Goal: Information Seeking & Learning: Learn about a topic

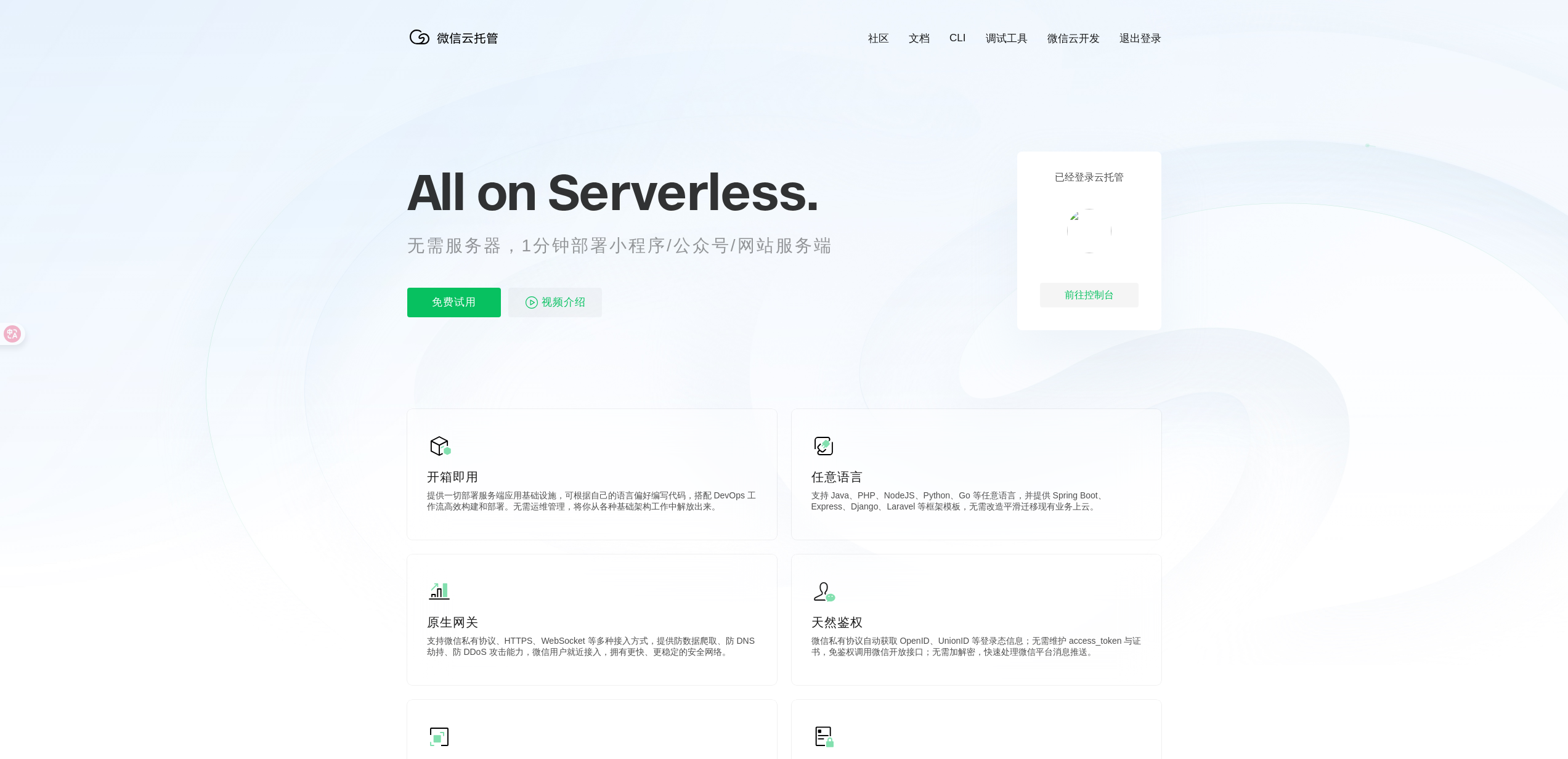
scroll to position [0, 2190]
drag, startPoint x: 803, startPoint y: 160, endPoint x: 500, endPoint y: 167, distance: 303.1
click at [500, 167] on p "All on Serverless." at bounding box center [635, 192] width 456 height 54
click at [491, 188] on span "All on" at bounding box center [471, 192] width 129 height 62
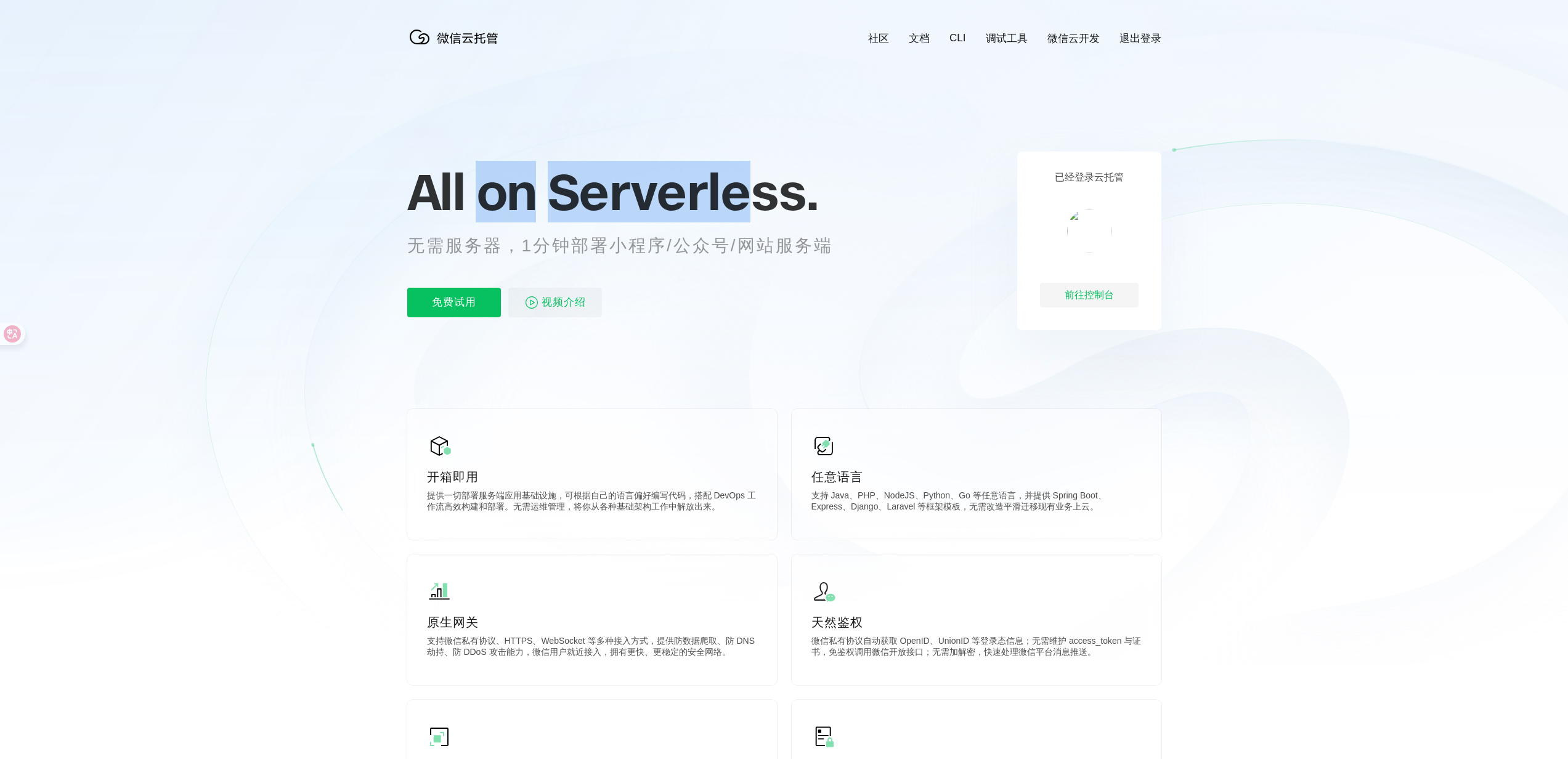
drag, startPoint x: 469, startPoint y: 197, endPoint x: 746, endPoint y: 202, distance: 277.0
click at [746, 202] on p "All on Serverless." at bounding box center [635, 192] width 456 height 54
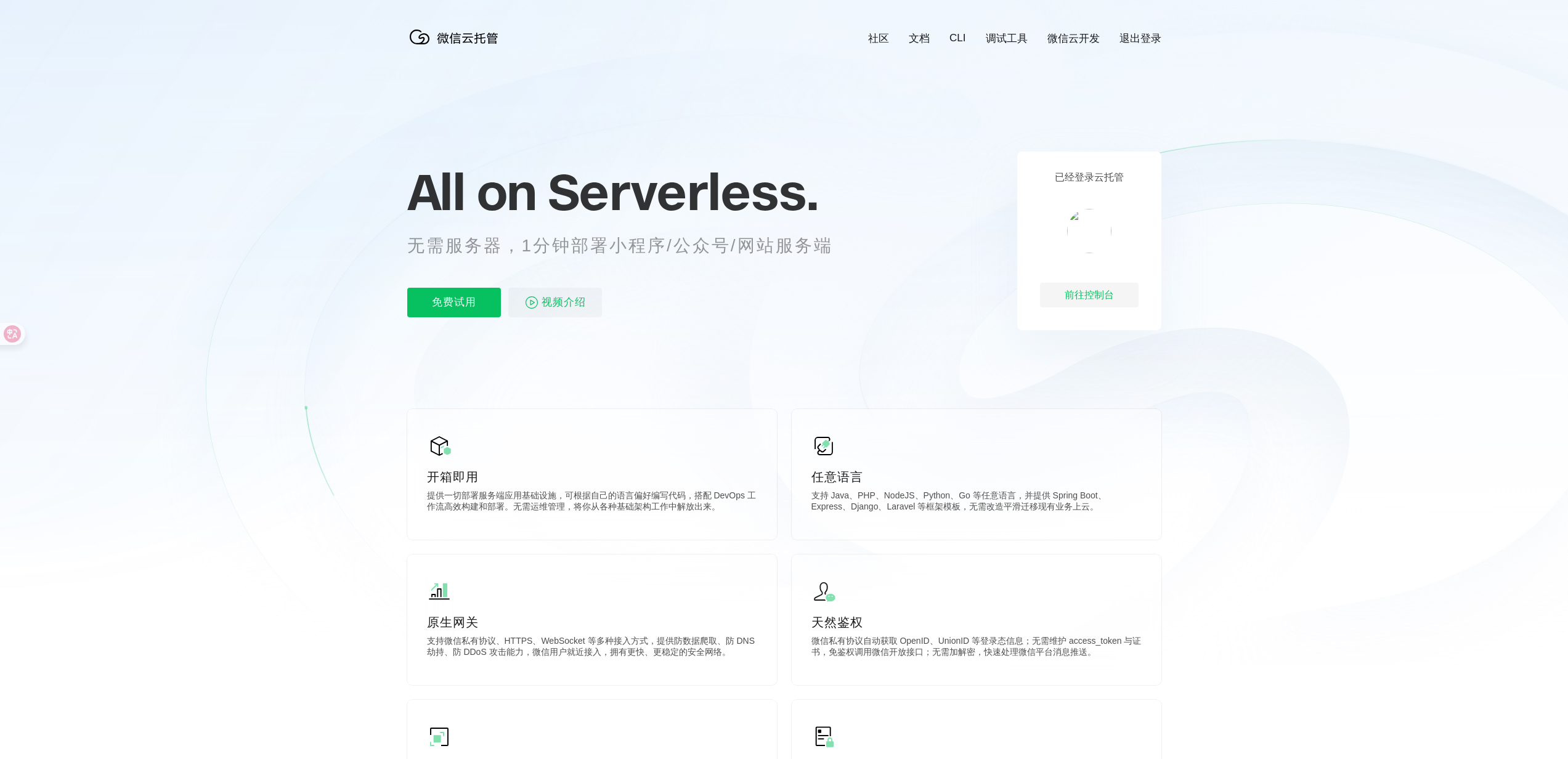
click at [746, 244] on p "无需服务器，1分钟部署小程序/公众号/网站服务端" at bounding box center [631, 245] width 448 height 24
drag, startPoint x: 784, startPoint y: 267, endPoint x: 515, endPoint y: 256, distance: 269.2
click at [515, 256] on div "All on Serverless. 无需服务器，1分钟部署小程序/公众号/网站服务端 免费试用 视频介绍" at bounding box center [635, 241] width 456 height 179
click at [512, 256] on p "无需服务器，1分钟部署小程序/公众号/网站服务端" at bounding box center [631, 245] width 448 height 24
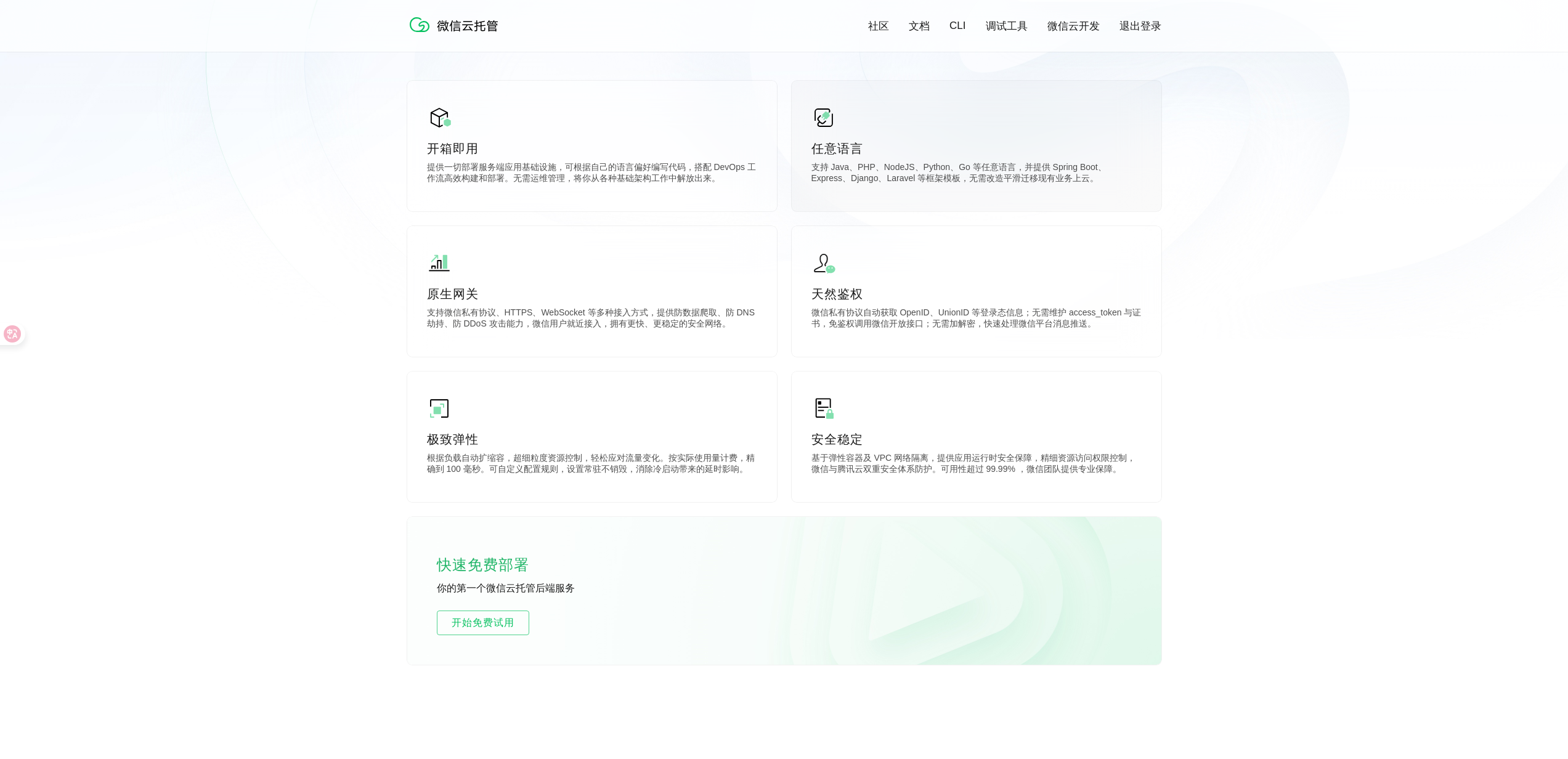
scroll to position [322, 0]
drag, startPoint x: 857, startPoint y: 171, endPoint x: 1034, endPoint y: 188, distance: 177.8
click at [1034, 188] on p "支持 Java、PHP、NodeJS、Python、Go 等任意语言，并提供 Spring Boot、Express、Django、Laravel 等框架模板…" at bounding box center [976, 178] width 330 height 24
click at [1056, 188] on p "支持 Java、PHP、NodeJS、Python、Go 等任意语言，并提供 Spring Boot、Express、Django、Laravel 等框架模板…" at bounding box center [976, 178] width 330 height 24
drag, startPoint x: 1070, startPoint y: 185, endPoint x: 905, endPoint y: 180, distance: 165.1
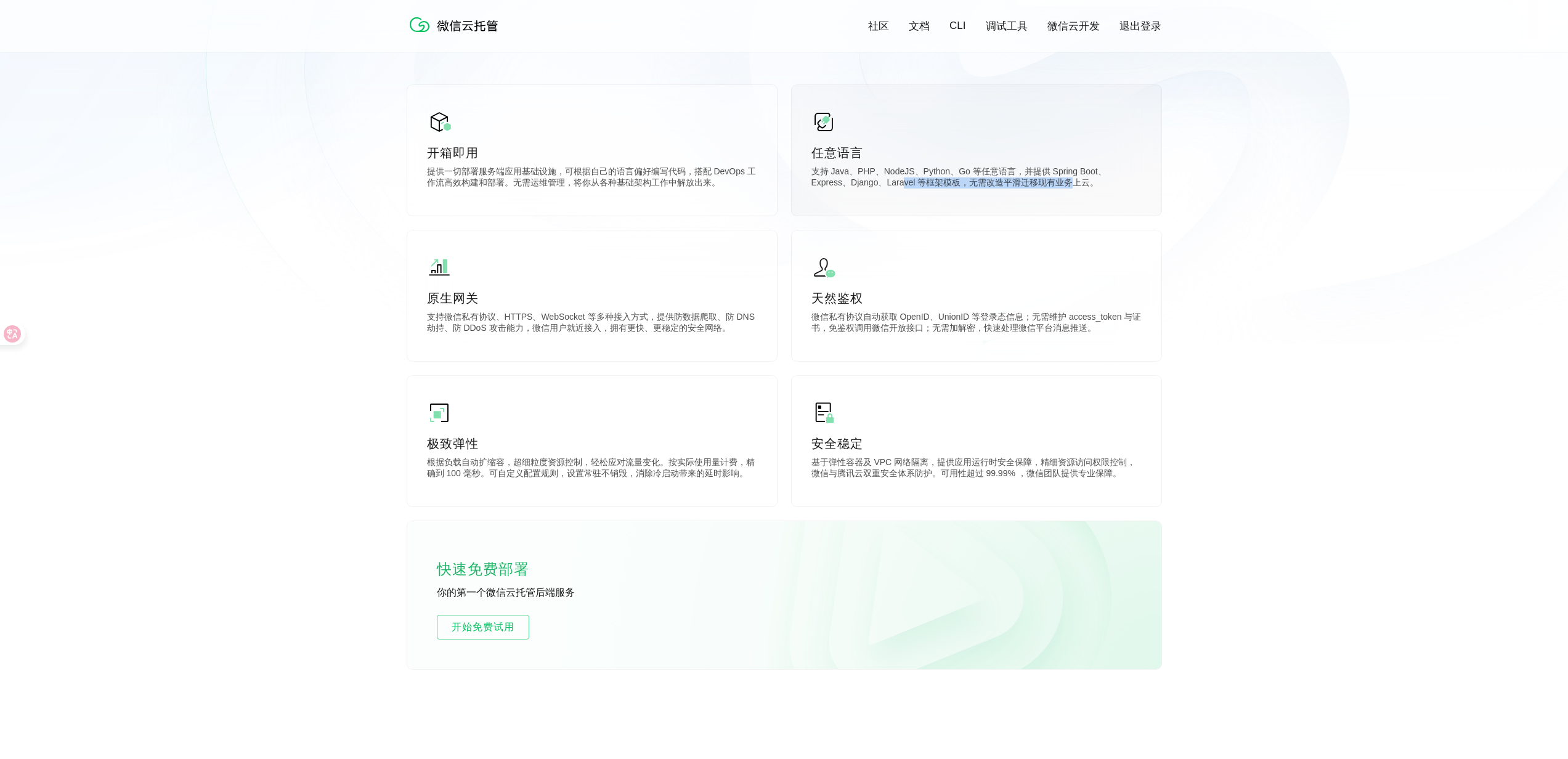
click at [905, 180] on p "支持 Java、PHP、NodeJS、Python、Go 等任意语言，并提供 Spring Boot、Express、Django、Laravel 等框架模板…" at bounding box center [976, 178] width 330 height 24
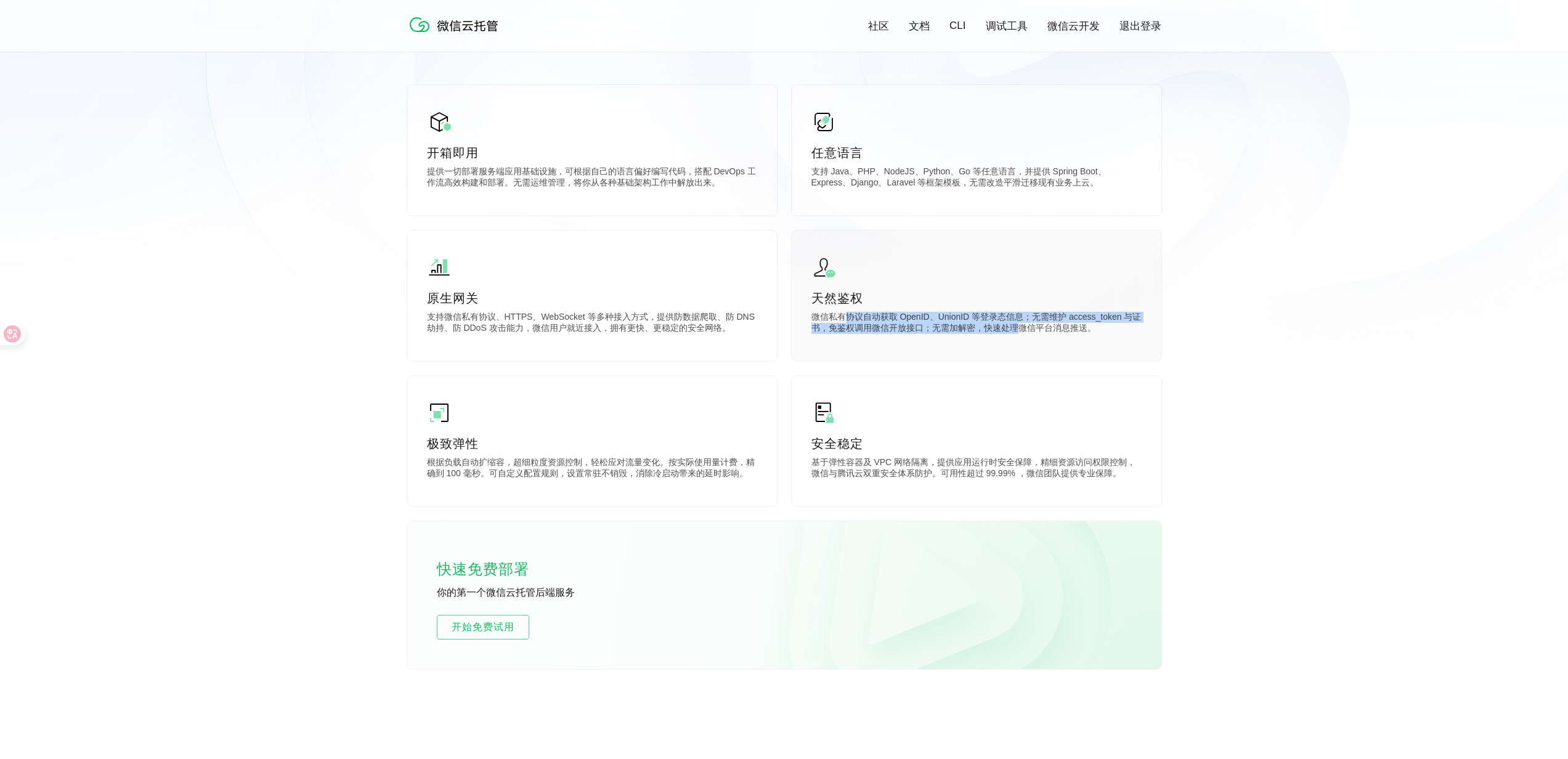
drag, startPoint x: 848, startPoint y: 320, endPoint x: 1026, endPoint y: 334, distance: 178.5
click at [1026, 334] on p "微信私有协议自动获取 OpenID、UnionID 等登录态信息；无需维护 access_token 与证书，免鉴权调用微信开放接口；无需加解密，快速处理微信…" at bounding box center [976, 324] width 330 height 24
click at [1007, 341] on div "天然鉴权 微信私有协议自动获取 OpenID、UnionID 等登录态信息；无需维护 access_token 与证书，免鉴权调用微信开放接口；无需加解密，快…" at bounding box center [976, 295] width 369 height 130
drag, startPoint x: 1059, startPoint y: 328, endPoint x: 912, endPoint y: 322, distance: 147.1
click at [912, 322] on p "微信私有协议自动获取 OpenID、UnionID 等登录态信息；无需维护 access_token 与证书，免鉴权调用微信开放接口；无需加解密，快速处理微信…" at bounding box center [976, 324] width 330 height 24
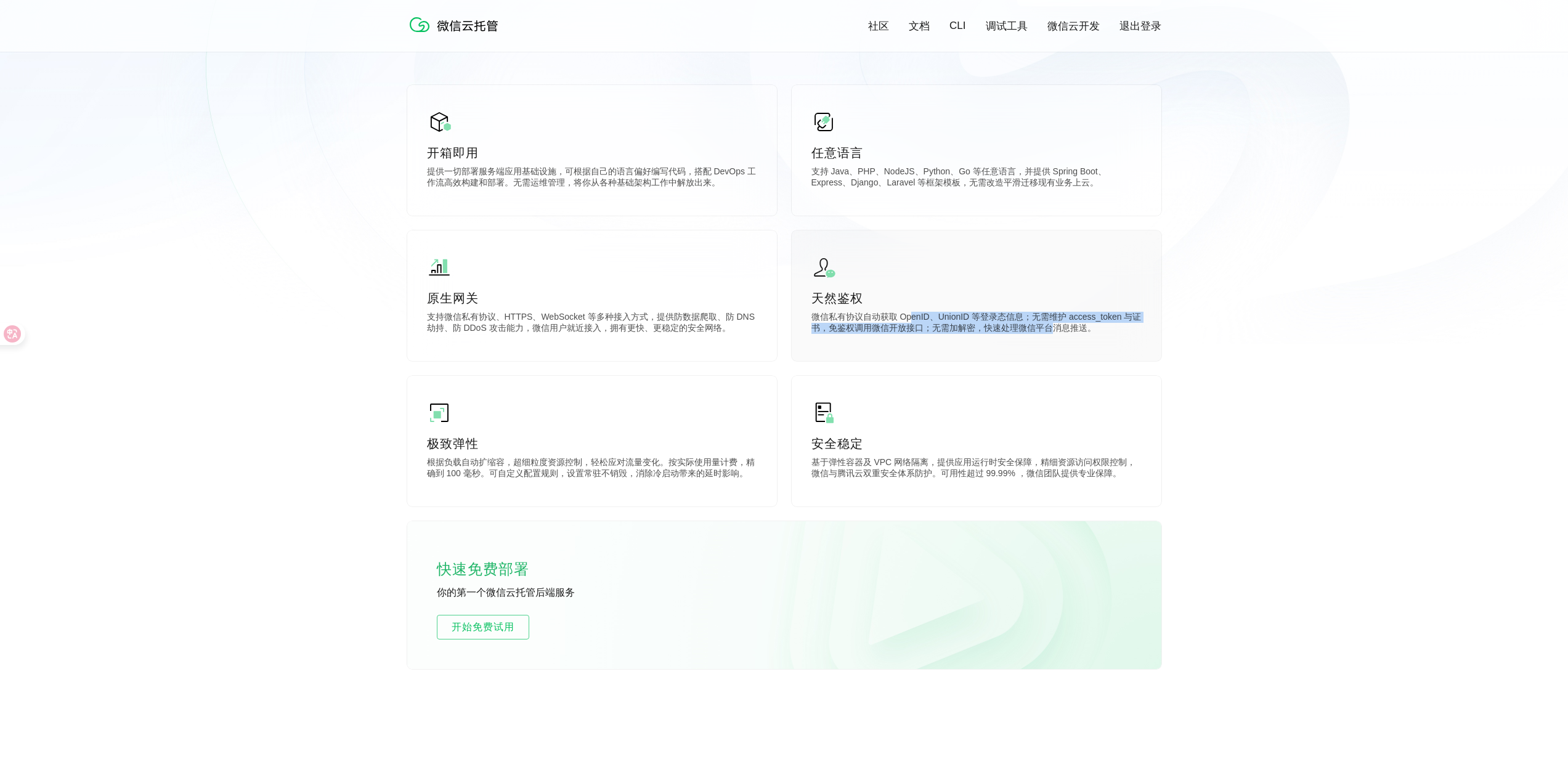
click at [898, 325] on p "微信私有协议自动获取 OpenID、UnionID 等登录态信息；无需维护 access_token 与证书，免鉴权调用微信开放接口；无需加解密，快速处理微信…" at bounding box center [976, 324] width 330 height 24
drag, startPoint x: 823, startPoint y: 318, endPoint x: 1017, endPoint y: 327, distance: 194.2
click at [1017, 327] on p "微信私有协议自动获取 OpenID、UnionID 等登录态信息；无需维护 access_token 与证书，免鉴权调用微信开放接口；无需加解密，快速处理微信…" at bounding box center [976, 324] width 330 height 24
click at [1038, 319] on p "微信私有协议自动获取 OpenID、UnionID 等登录态信息；无需维护 access_token 与证书，免鉴权调用微信开放接口；无需加解密，快速处理微信…" at bounding box center [976, 324] width 330 height 24
drag, startPoint x: 1062, startPoint y: 333, endPoint x: 949, endPoint y: 320, distance: 113.7
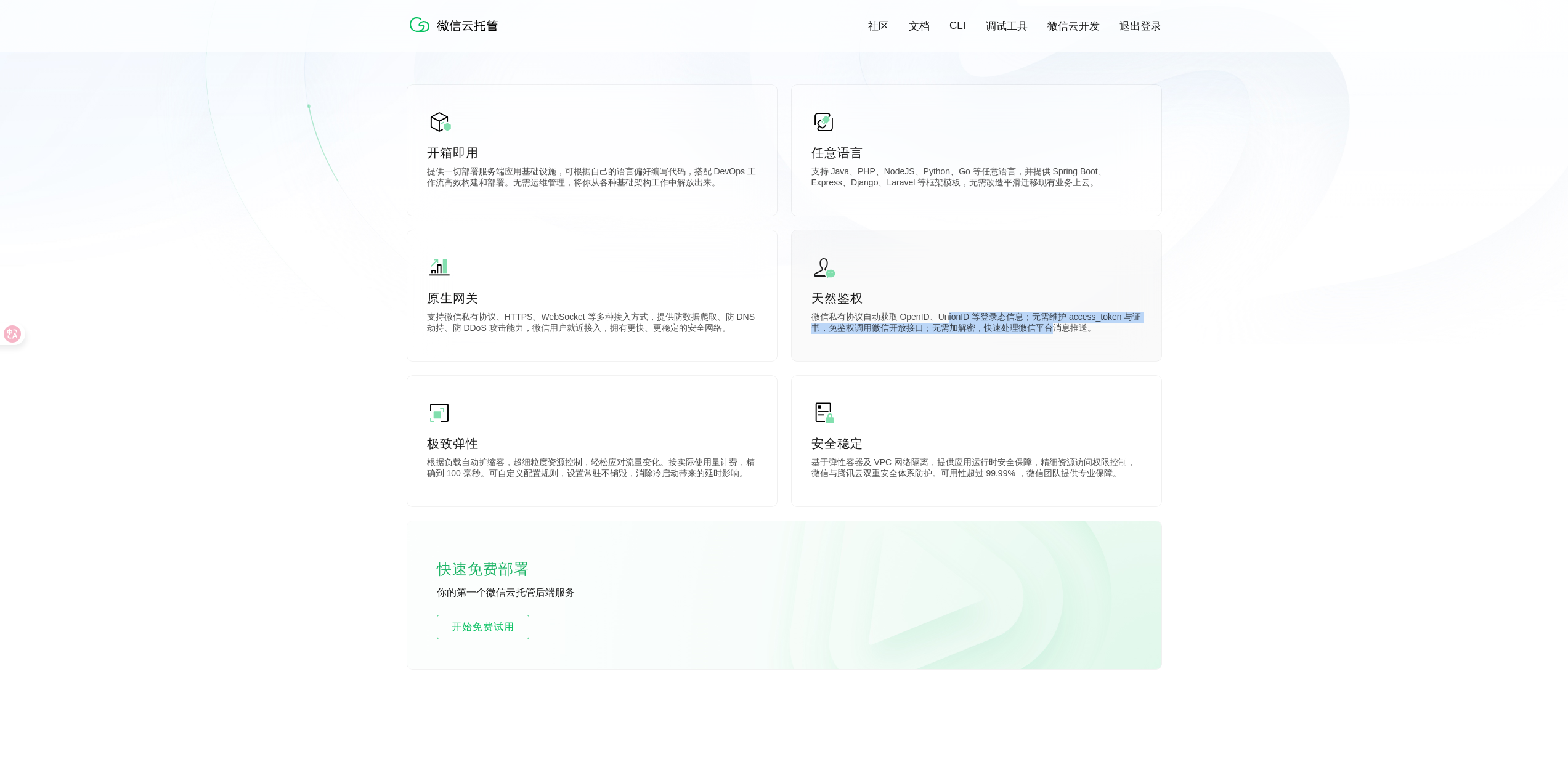
click at [949, 320] on p "微信私有协议自动获取 OpenID、UnionID 等登录态信息；无需维护 access_token 与证书，免鉴权调用微信开放接口；无需加解密，快速处理微信…" at bounding box center [976, 324] width 330 height 24
click at [951, 319] on p "微信私有协议自动获取 OpenID、UnionID 等登录态信息；无需维护 access_token 与证书，免鉴权调用微信开放接口；无需加解密，快速处理微信…" at bounding box center [976, 324] width 330 height 24
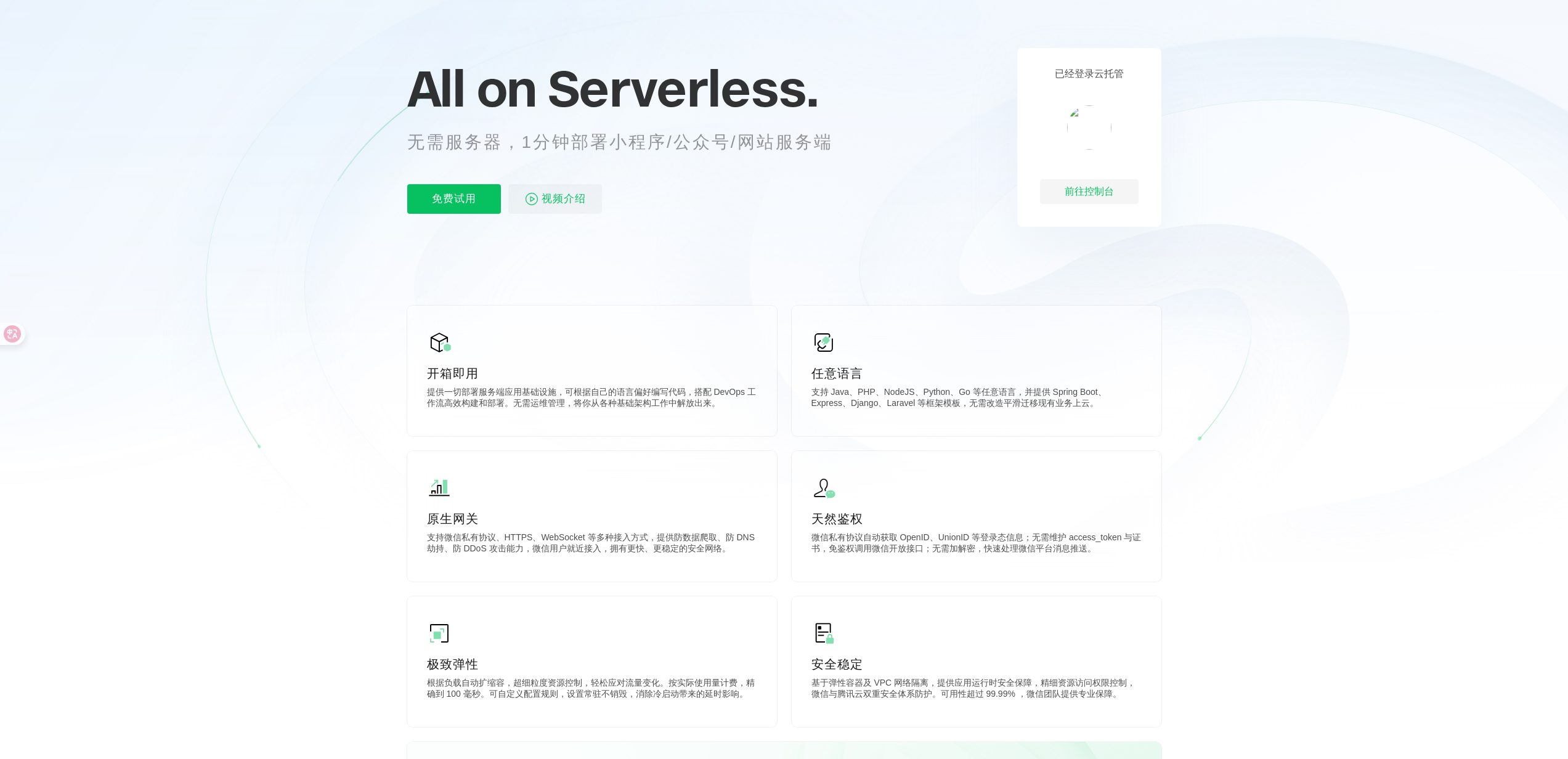
scroll to position [0, 0]
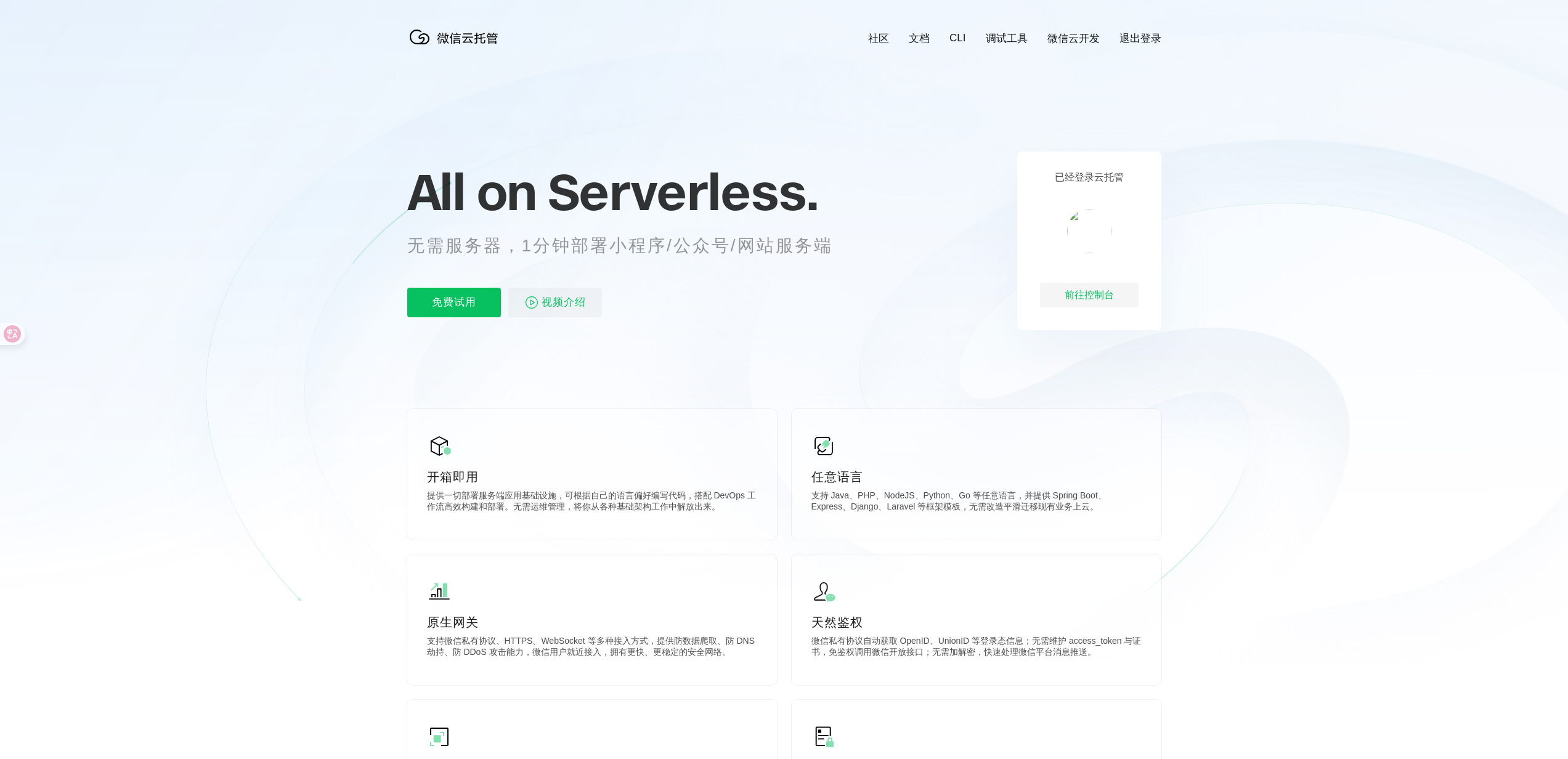
click at [523, 385] on icon at bounding box center [784, 333] width 1182 height 666
